Goal: Communication & Community: Answer question/provide support

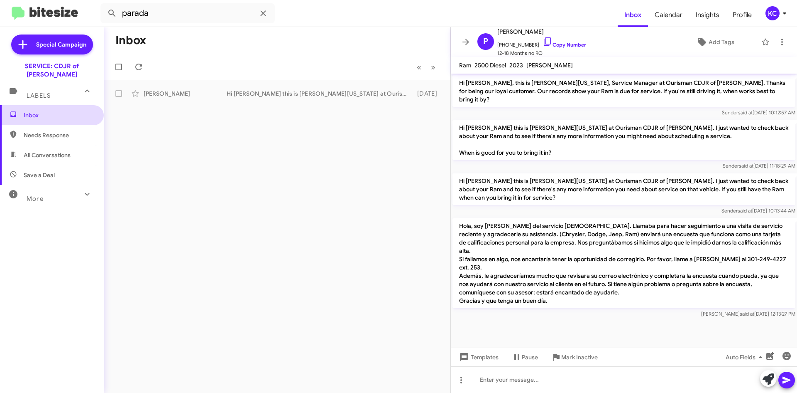
click at [56, 113] on span "Inbox" at bounding box center [52, 115] width 104 height 20
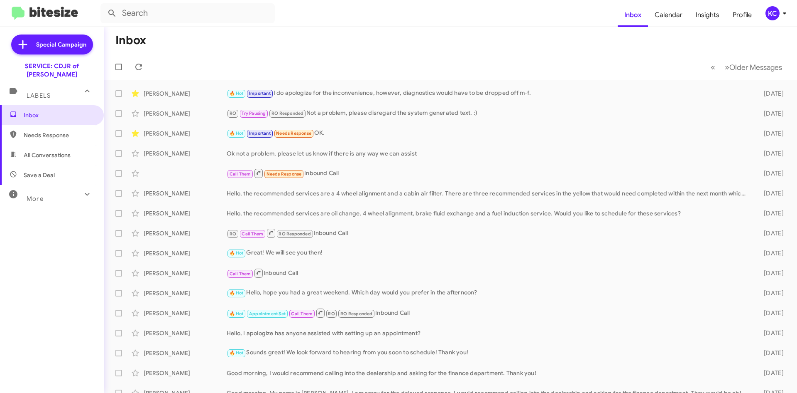
click at [773, 12] on div "KC" at bounding box center [773, 13] width 14 height 14
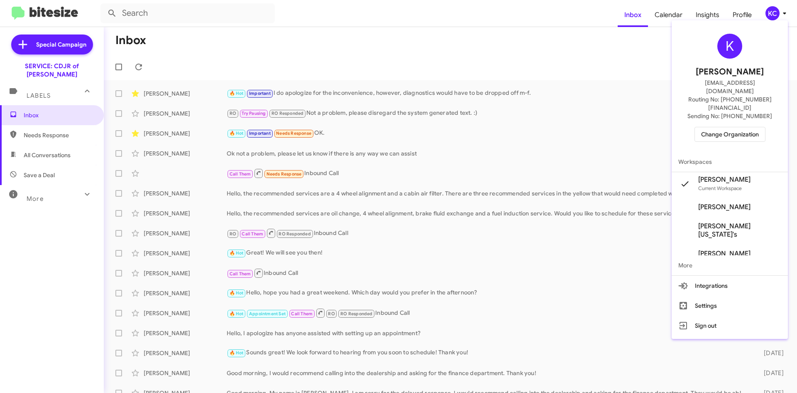
click at [759, 127] on span "Change Organization" at bounding box center [731, 134] width 58 height 14
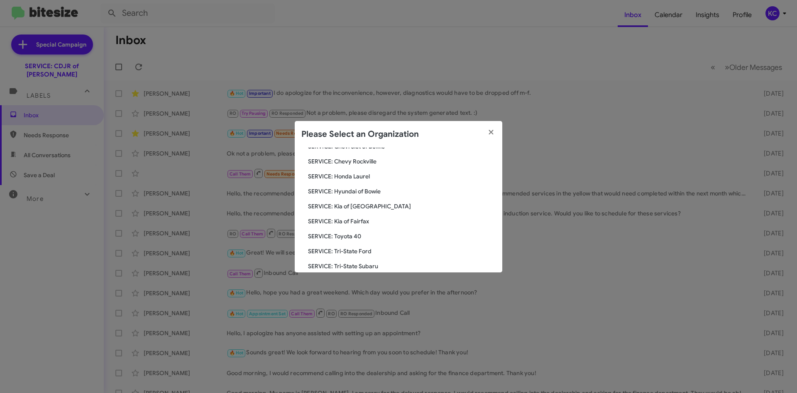
scroll to position [97, 0]
click at [362, 194] on span "SERVICE: Hyundai of Bowie" at bounding box center [402, 191] width 188 height 8
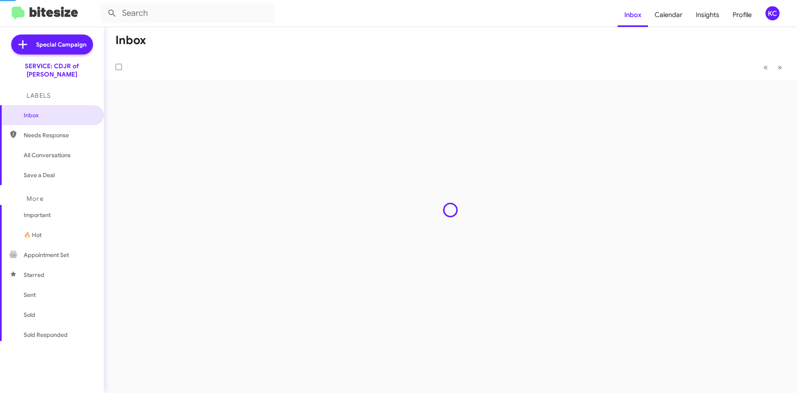
click at [354, 188] on div "Inbox « Previous » Next" at bounding box center [451, 210] width 694 height 366
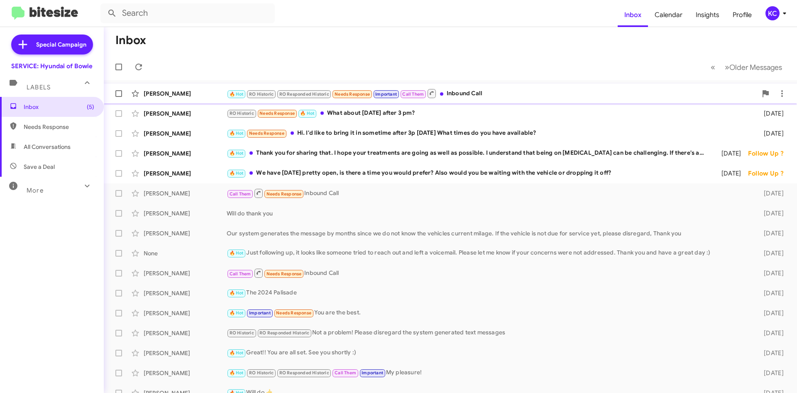
click at [517, 93] on div "🔥 Hot RO Historic RO Responded Historic Needs Response Important Call Them Inbo…" at bounding box center [492, 93] width 531 height 10
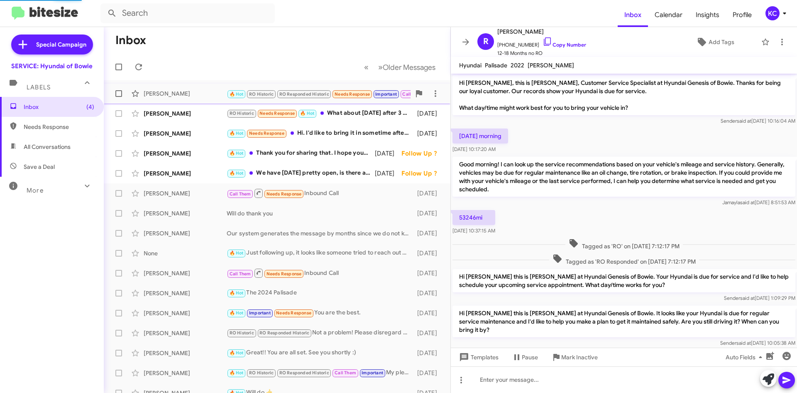
scroll to position [152, 0]
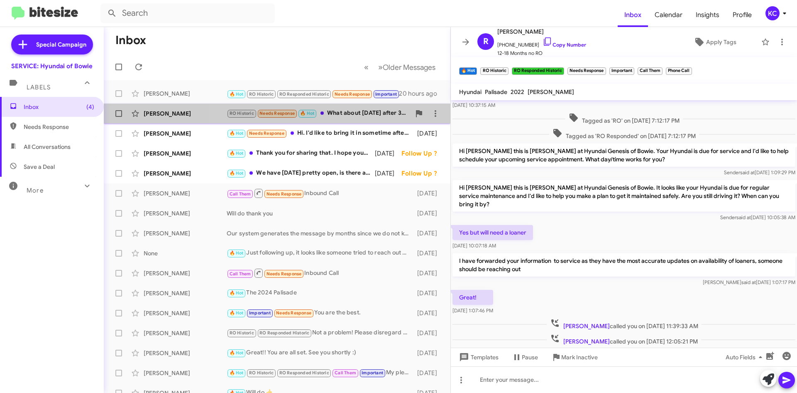
click at [369, 116] on div "RO Historic Needs Response 🔥 Hot What about [DATE] after 3 pm?" at bounding box center [319, 113] width 184 height 10
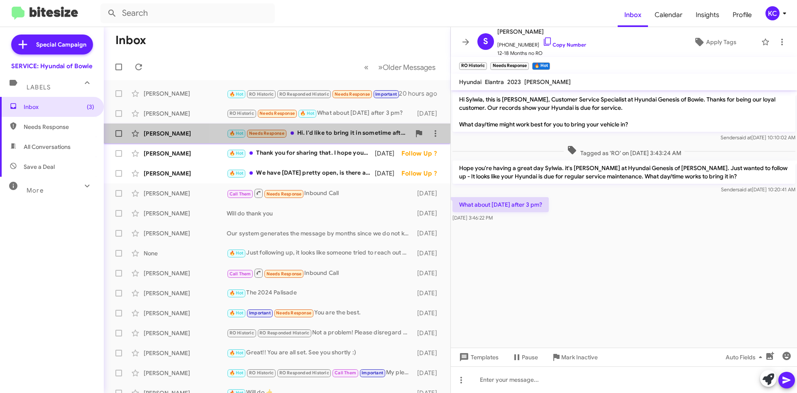
click at [329, 140] on div "[PERSON_NAME] 🔥 Hot Needs Response Hi. I'd like to bring it in sometime after 3…" at bounding box center [277, 133] width 334 height 17
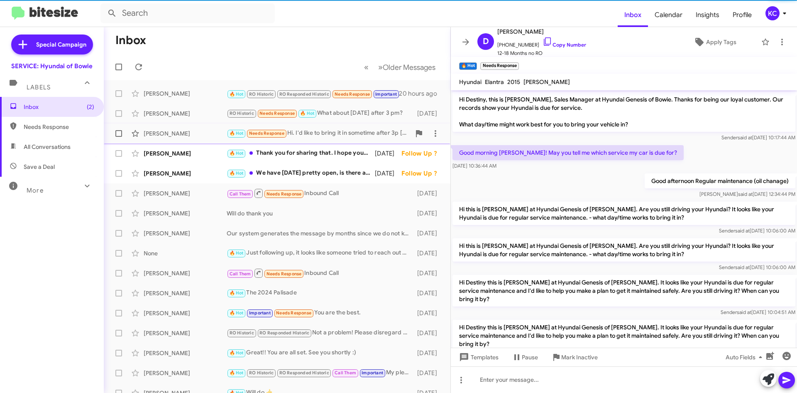
scroll to position [77, 0]
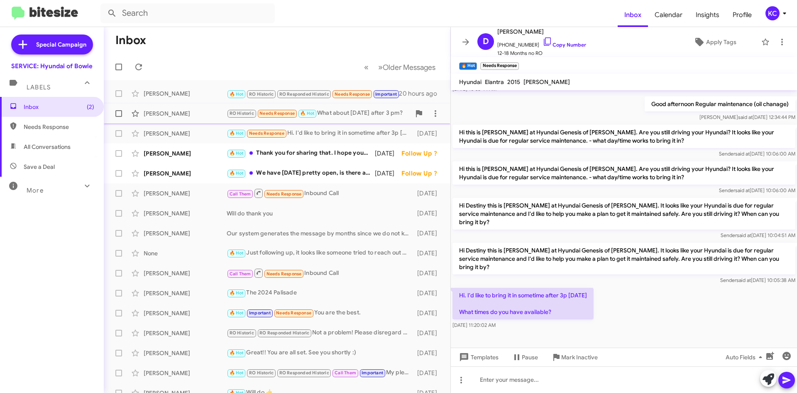
click at [338, 113] on div "RO Historic Needs Response 🔥 Hot What about Tuesday after 3 pm?" at bounding box center [319, 113] width 184 height 10
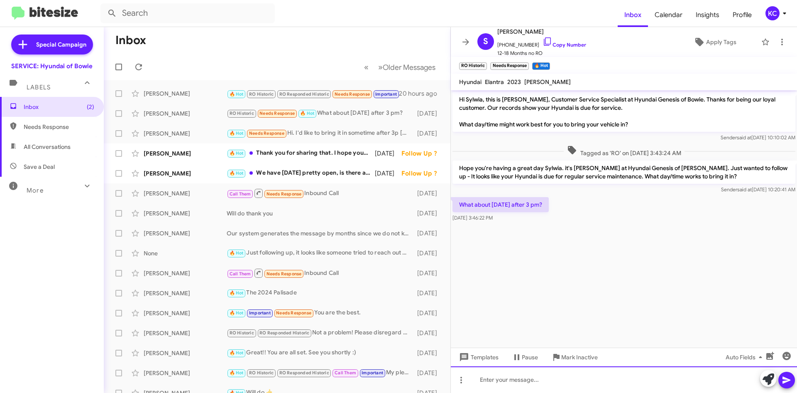
click at [568, 380] on div at bounding box center [624, 379] width 346 height 27
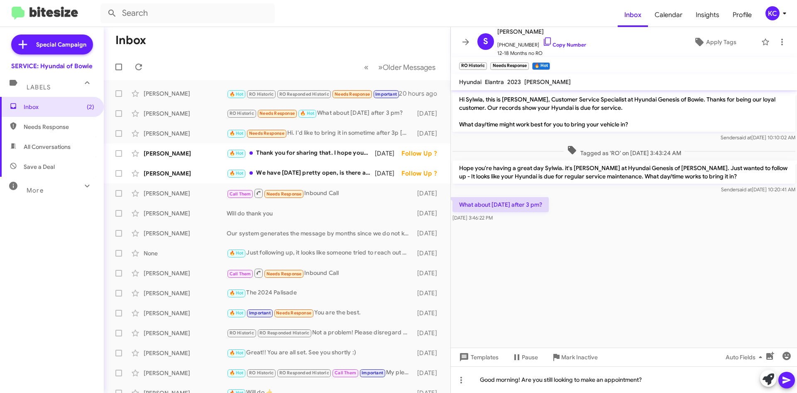
click at [787, 378] on icon at bounding box center [787, 380] width 10 height 10
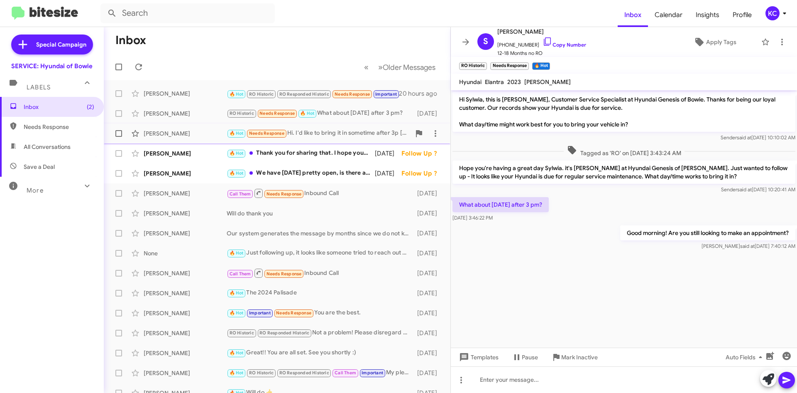
click at [329, 135] on div "🔥 Hot Needs Response Hi. I'd like to bring it in sometime after 3p Wednesday Wh…" at bounding box center [319, 133] width 184 height 10
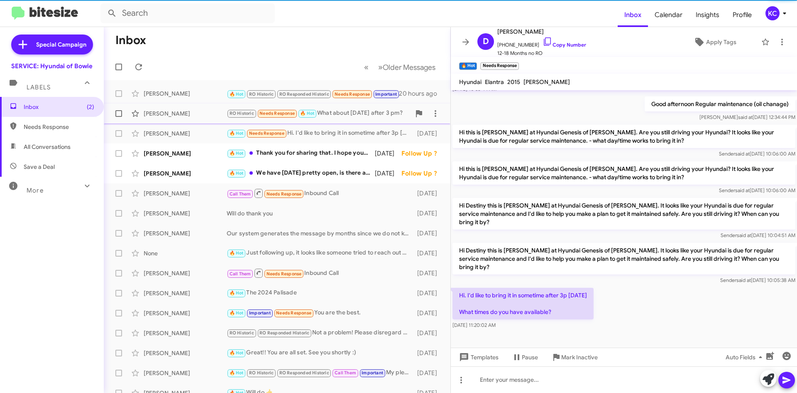
click at [341, 118] on div "RO Historic Needs Response 🔥 Hot What about Tuesday after 3 pm?" at bounding box center [319, 113] width 184 height 10
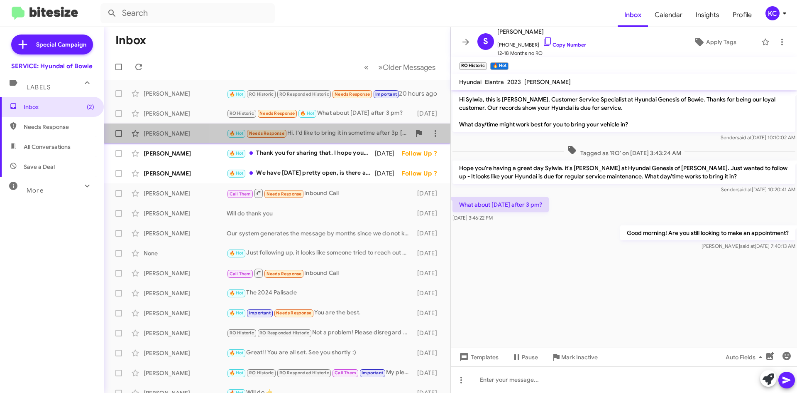
click at [345, 132] on div "🔥 Hot Needs Response Hi. I'd like to bring it in sometime after 3p Wednesday Wh…" at bounding box center [319, 133] width 184 height 10
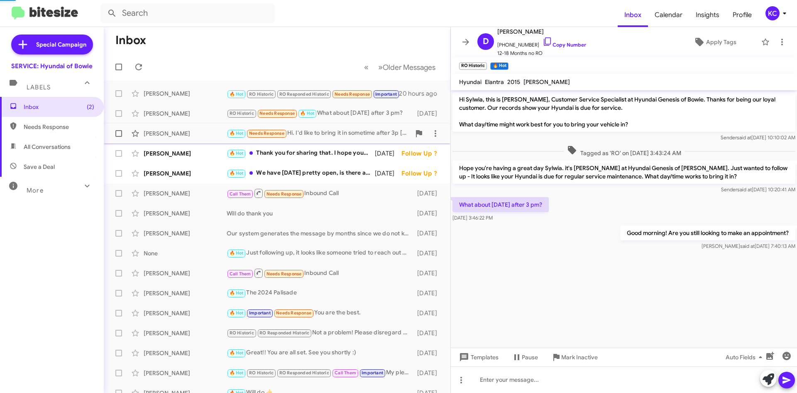
scroll to position [77, 0]
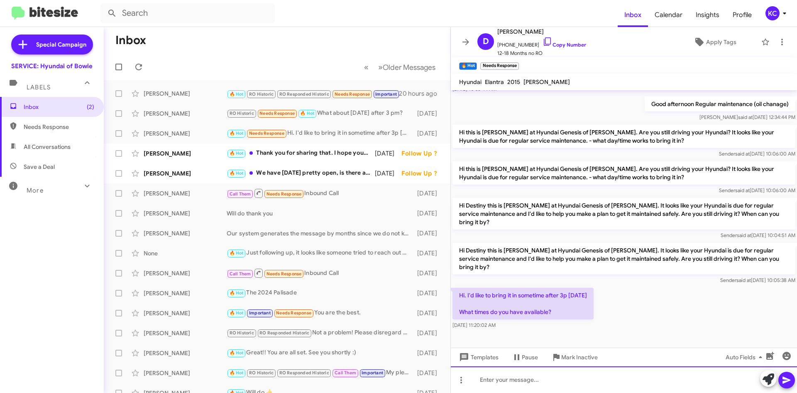
click at [494, 388] on div at bounding box center [624, 379] width 346 height 27
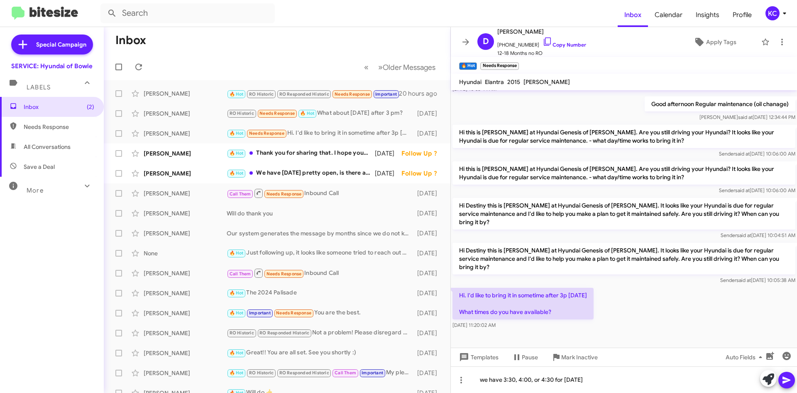
click at [783, 382] on icon at bounding box center [787, 380] width 10 height 10
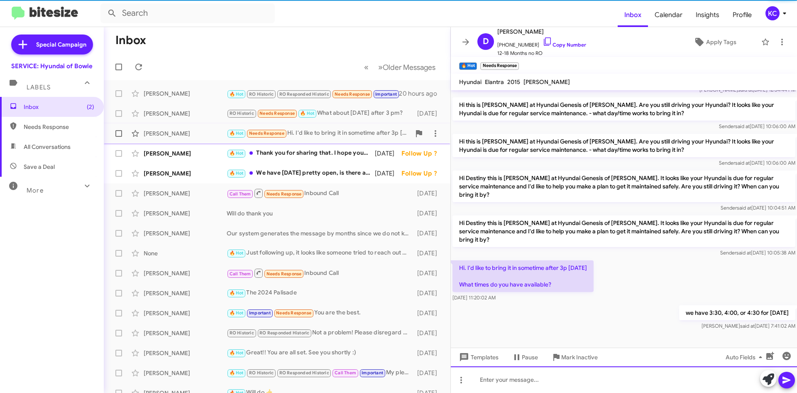
scroll to position [107, 0]
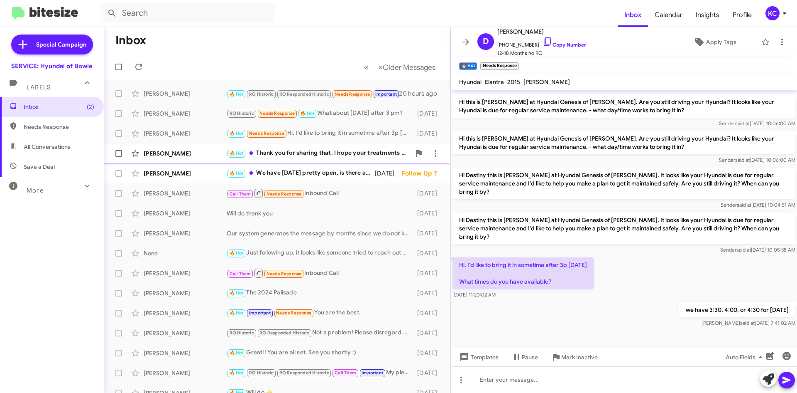
click at [299, 146] on div "Milton Hill 🔥 Hot Thank you for sharing that. I hope your treatments are going …" at bounding box center [277, 153] width 334 height 17
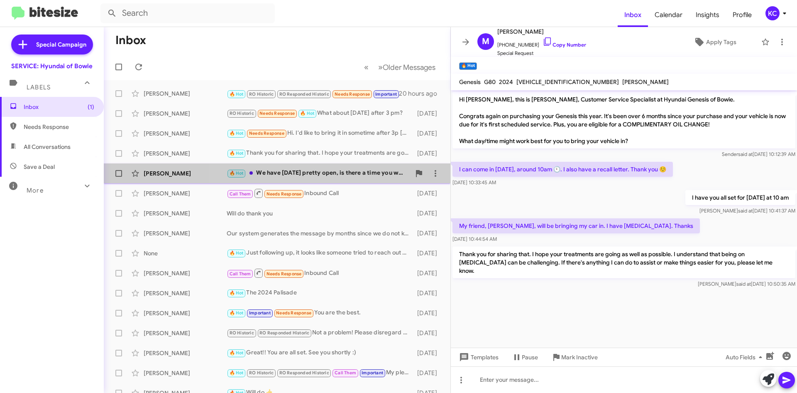
click at [285, 168] on div "Caleb Cooke 🔥 Hot We have next friday pretty open, is there a time you would pr…" at bounding box center [277, 173] width 334 height 17
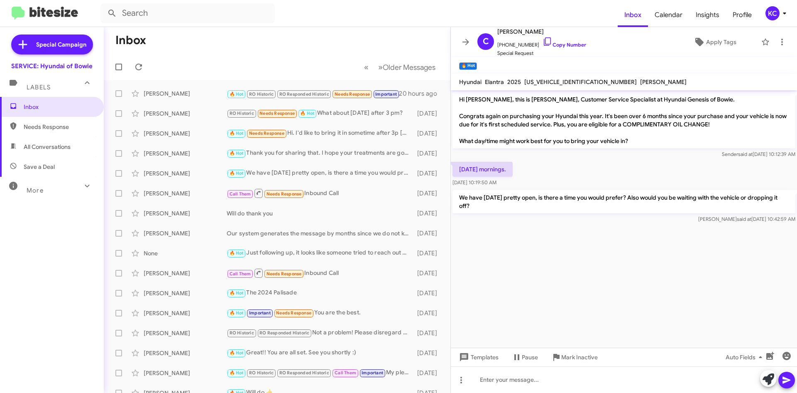
click at [47, 120] on span "Needs Response" at bounding box center [52, 127] width 104 height 20
type input "in:needs-response"
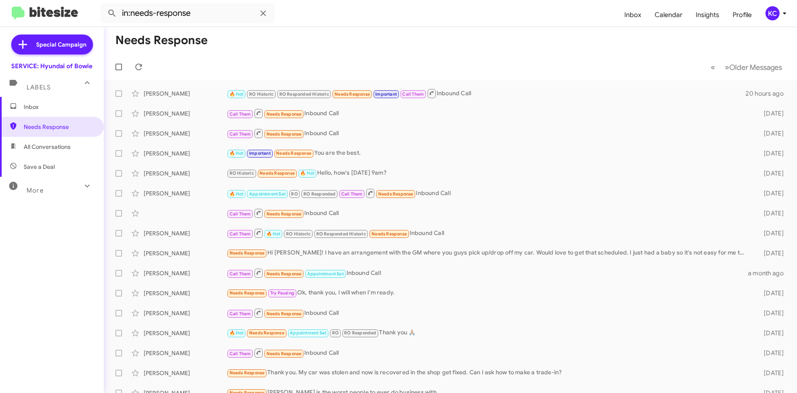
click at [767, 12] on div "KC" at bounding box center [773, 13] width 14 height 14
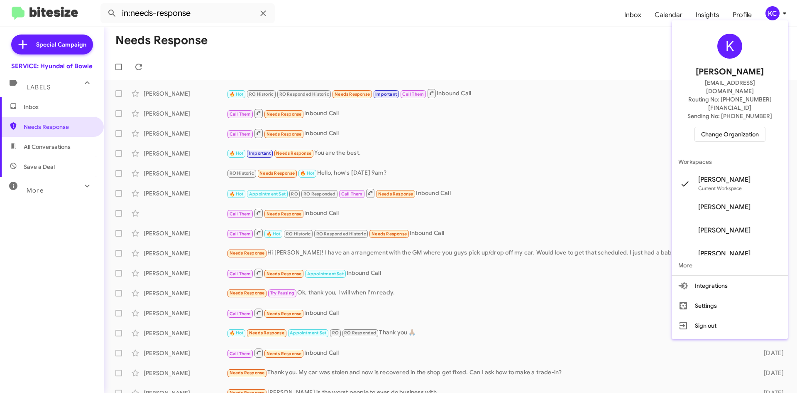
click at [719, 127] on span "Change Organization" at bounding box center [731, 134] width 58 height 14
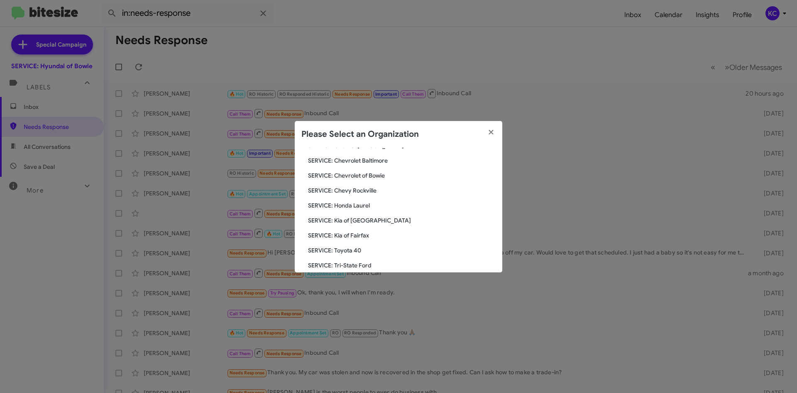
scroll to position [125, 0]
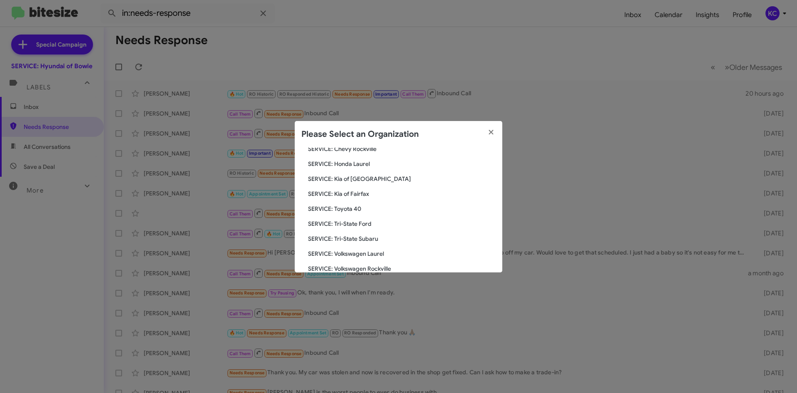
click at [342, 206] on span "SERVICE: Toyota 40" at bounding box center [402, 208] width 188 height 8
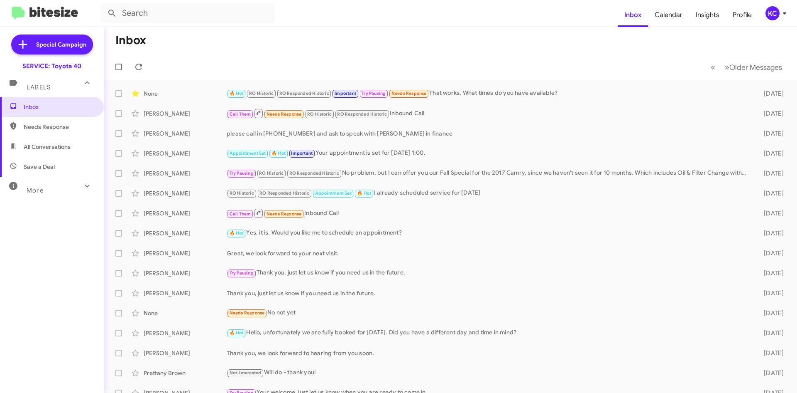
click at [33, 132] on span "Needs Response" at bounding box center [52, 127] width 104 height 20
type input "in:needs-response"
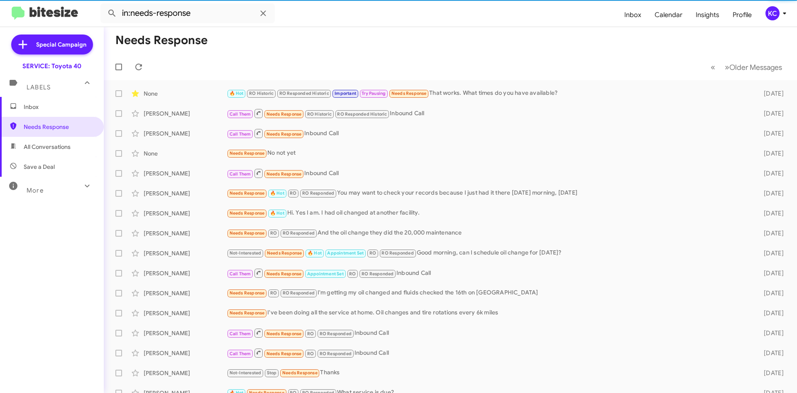
click at [776, 11] on div "KC" at bounding box center [773, 13] width 14 height 14
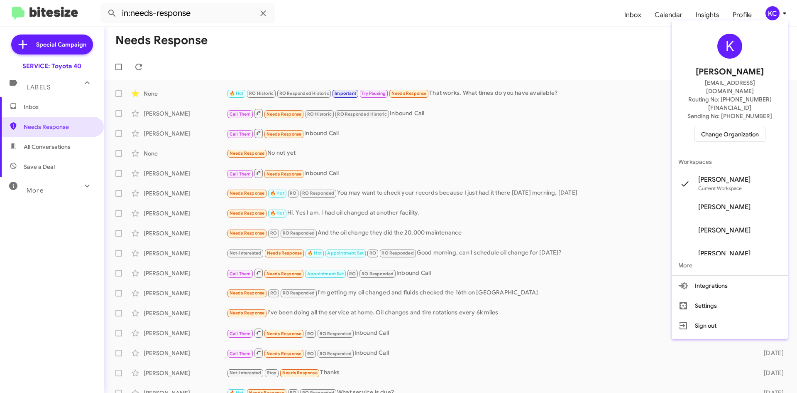
click at [734, 127] on span "Change Organization" at bounding box center [731, 134] width 58 height 14
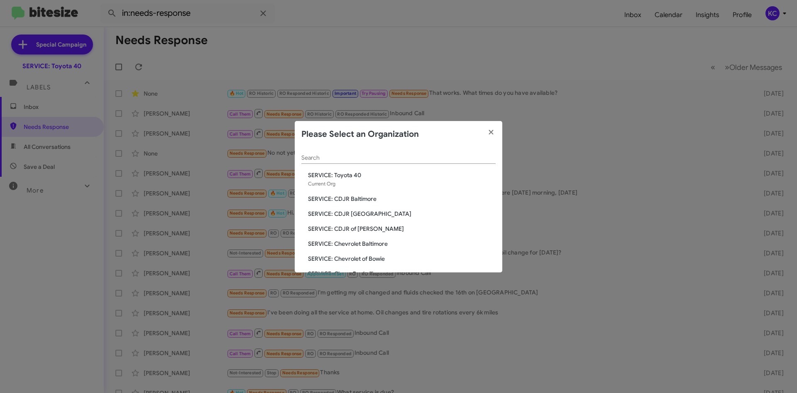
scroll to position [42, 0]
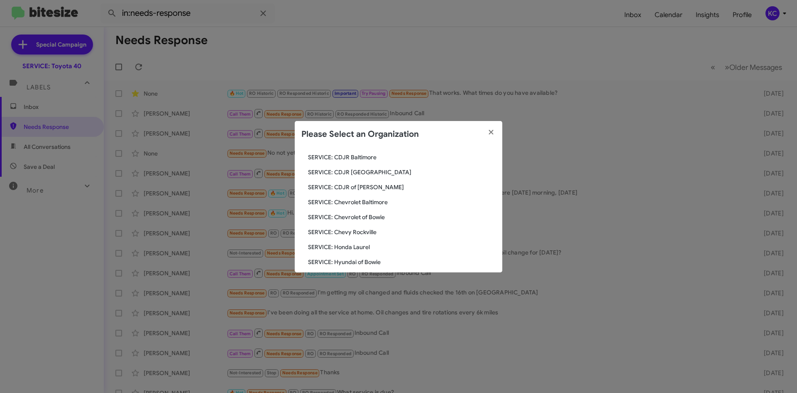
click at [370, 220] on span "SERVICE: Chevrolet of Bowie" at bounding box center [402, 217] width 188 height 8
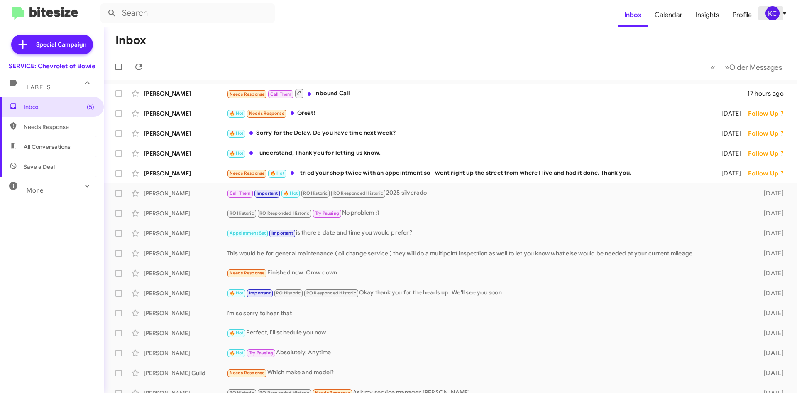
click at [770, 10] on div "KC" at bounding box center [773, 13] width 14 height 14
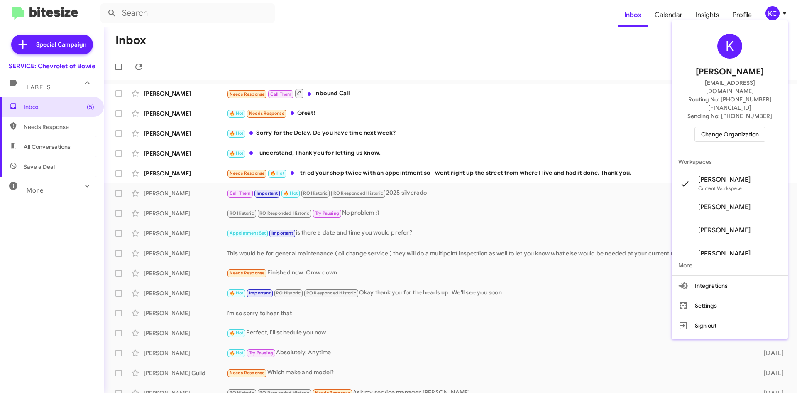
click at [740, 127] on span "Change Organization" at bounding box center [731, 134] width 58 height 14
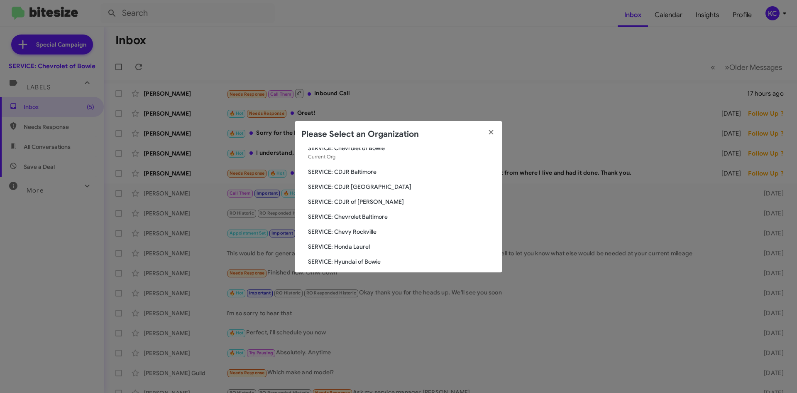
scroll to position [42, 0]
click at [345, 248] on span "SERVICE: Hyundai of Bowie" at bounding box center [402, 247] width 188 height 8
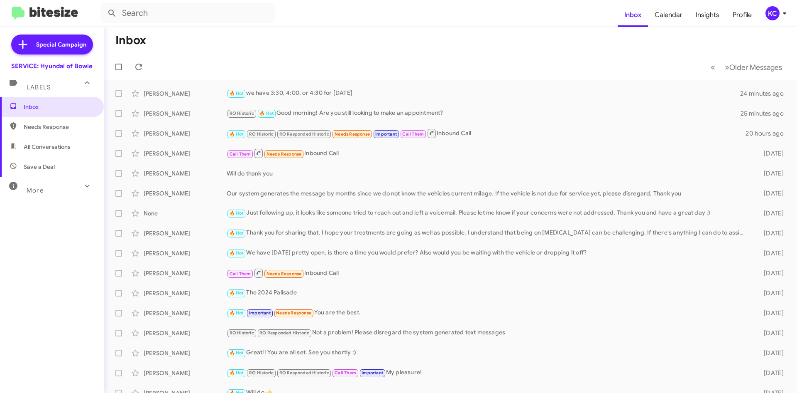
click at [51, 123] on span "Needs Response" at bounding box center [59, 127] width 71 height 8
type input "in:needs-response"
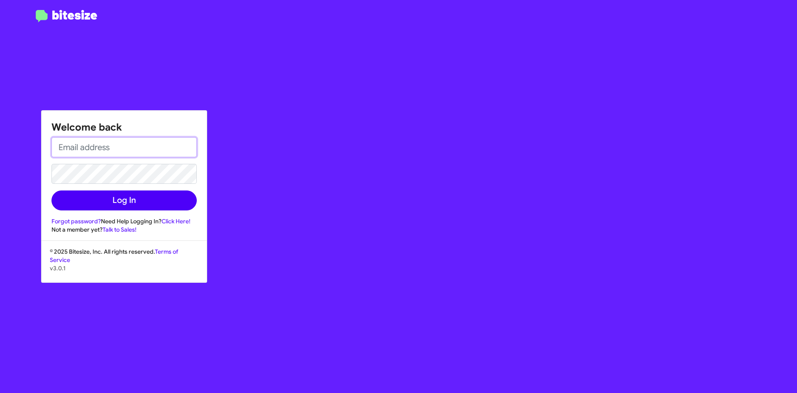
type input "[EMAIL_ADDRESS][DOMAIN_NAME]"
click at [98, 204] on button "Log In" at bounding box center [124, 200] width 145 height 20
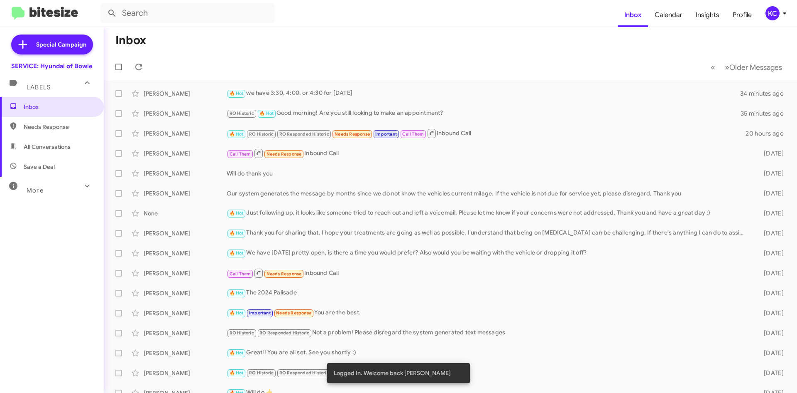
click at [65, 130] on span "Needs Response" at bounding box center [59, 127] width 71 height 8
type input "in:needs-response"
